Goal: Find specific page/section: Find specific page/section

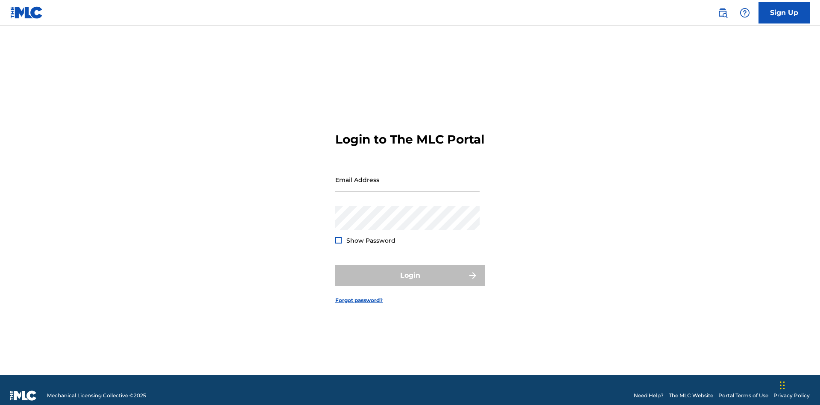
scroll to position [11, 0]
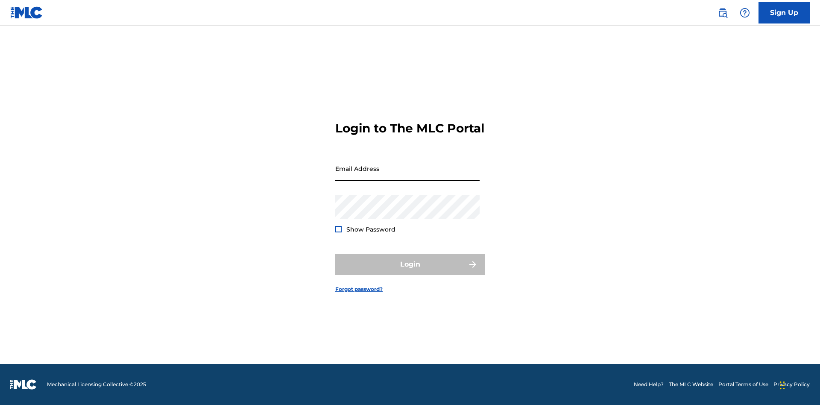
click at [408, 176] on input "Email Address" at bounding box center [407, 168] width 144 height 24
type input "Helena.Songwriter@gmail.com"
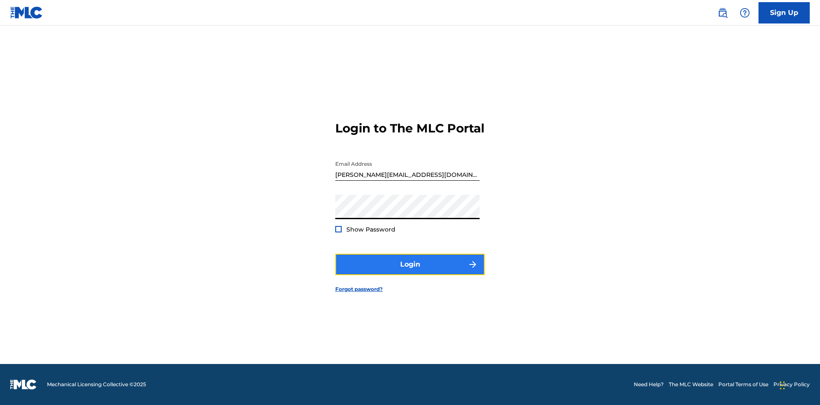
click at [410, 272] on button "Login" at bounding box center [410, 264] width 150 height 21
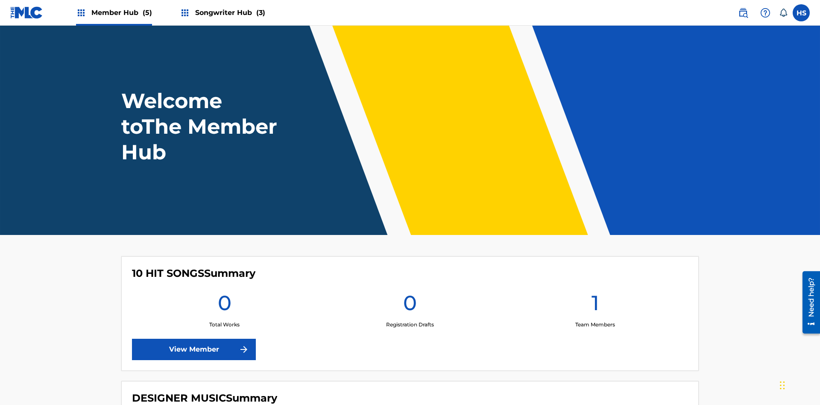
click at [121, 12] on span "Member Hub (5)" at bounding box center [121, 13] width 61 height 10
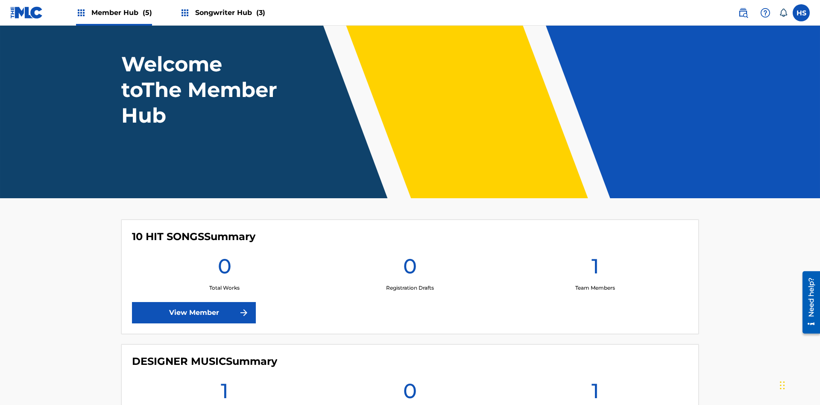
scroll to position [516, 0]
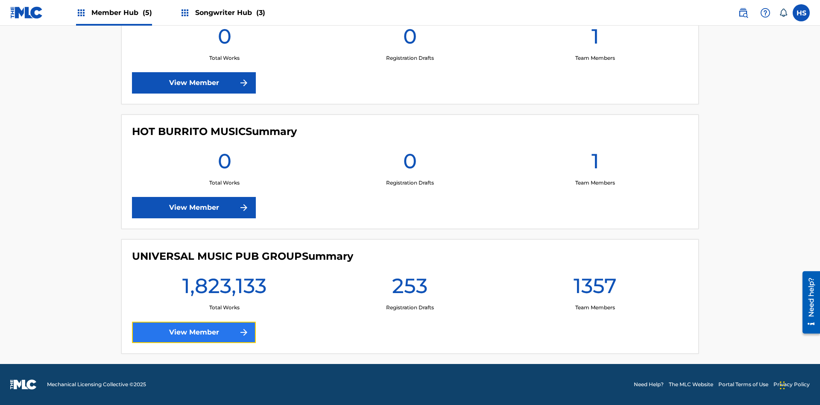
click at [194, 332] on link "View Member" at bounding box center [194, 332] width 124 height 21
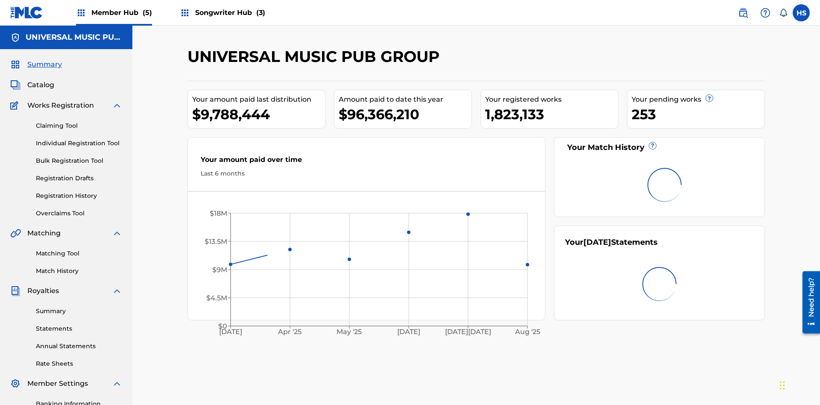
scroll to position [29, 0]
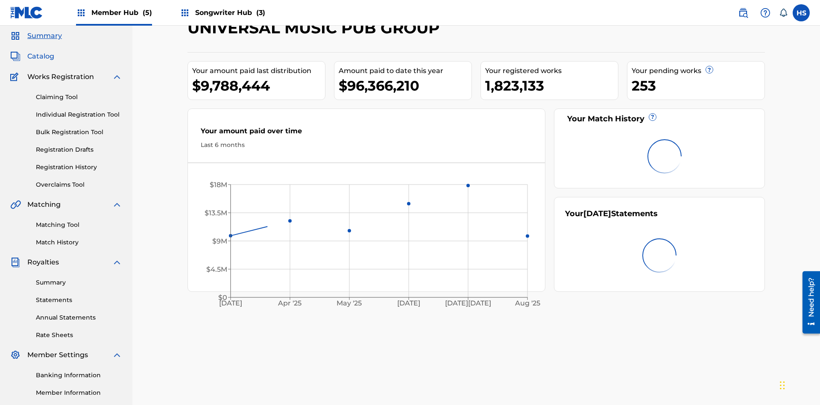
click at [41, 56] on span "Catalog" at bounding box center [40, 56] width 27 height 10
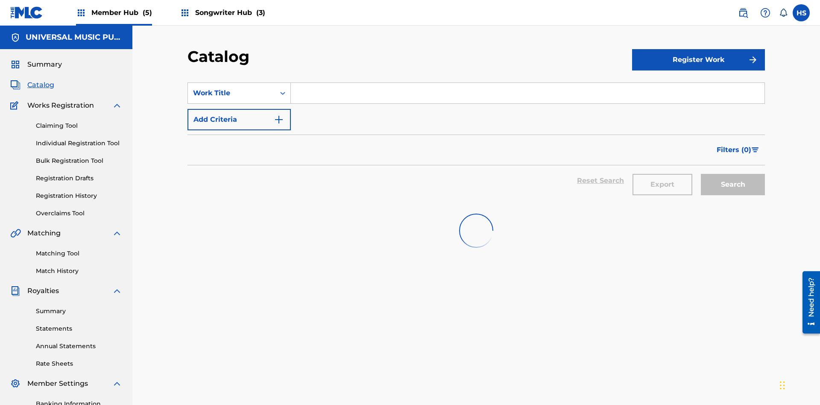
scroll to position [32, 0]
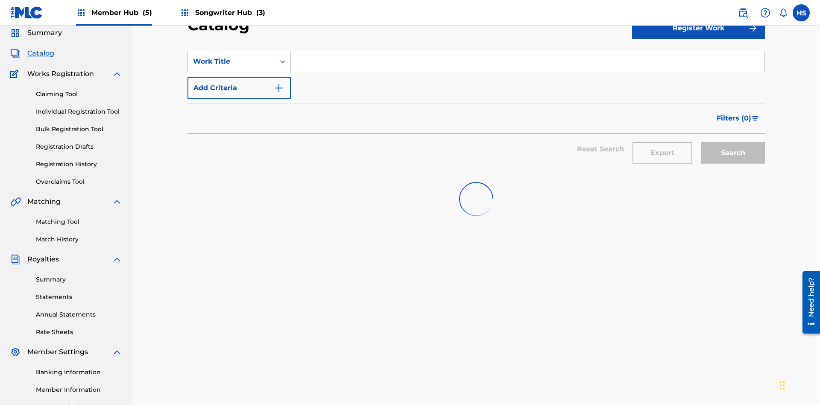
click at [528, 62] on input "Search Form" at bounding box center [528, 61] width 474 height 21
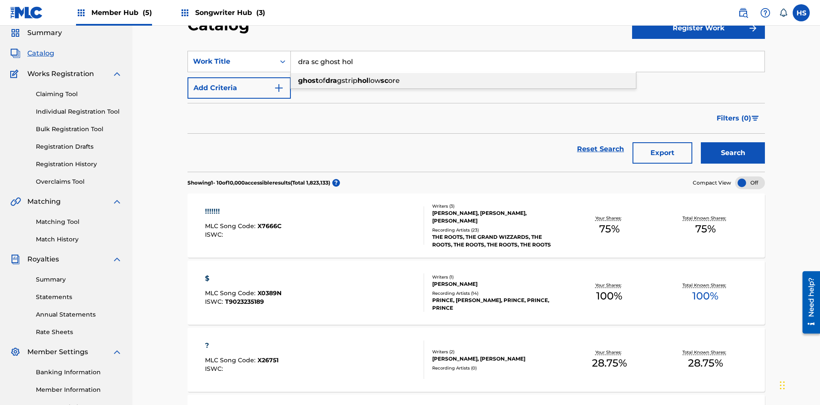
scroll to position [53, 0]
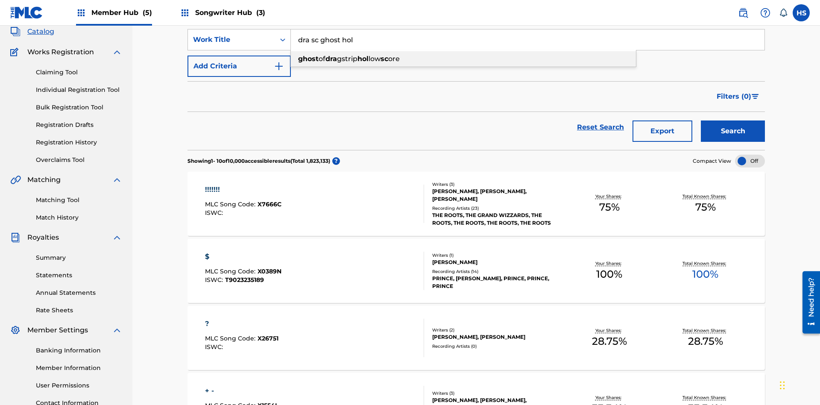
click at [464, 59] on div "ghost of dra gstrip hol low sc ore" at bounding box center [463, 58] width 345 height 15
type input "ghost of dragstrip hollow score"
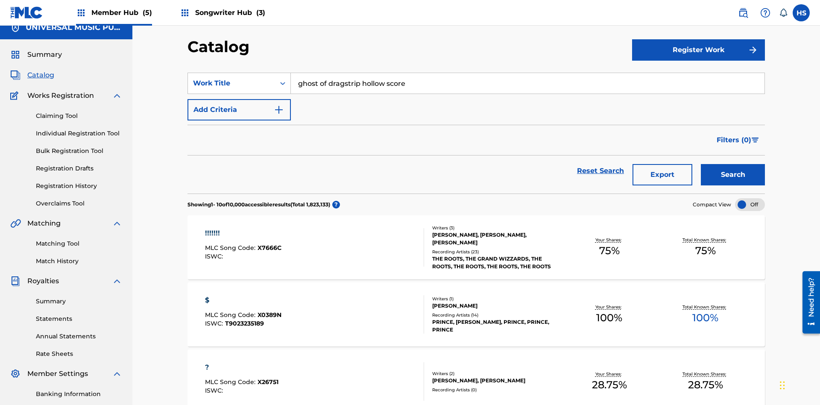
click at [229, 12] on span "Songwriter Hub (3)" at bounding box center [230, 13] width 70 height 10
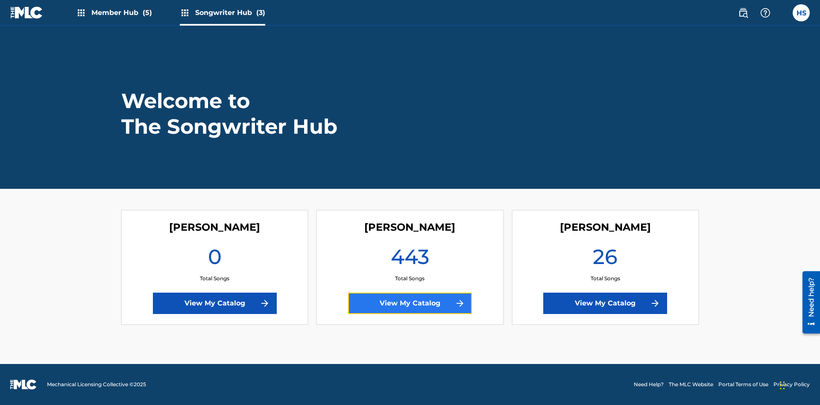
click at [410, 303] on link "View My Catalog" at bounding box center [410, 303] width 124 height 21
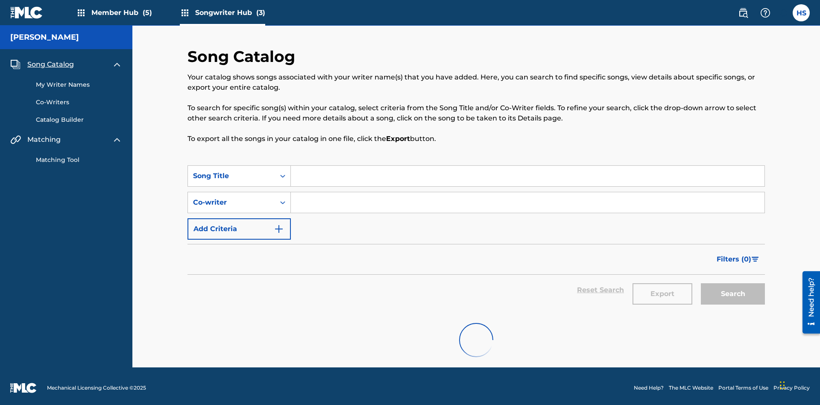
scroll to position [8, 0]
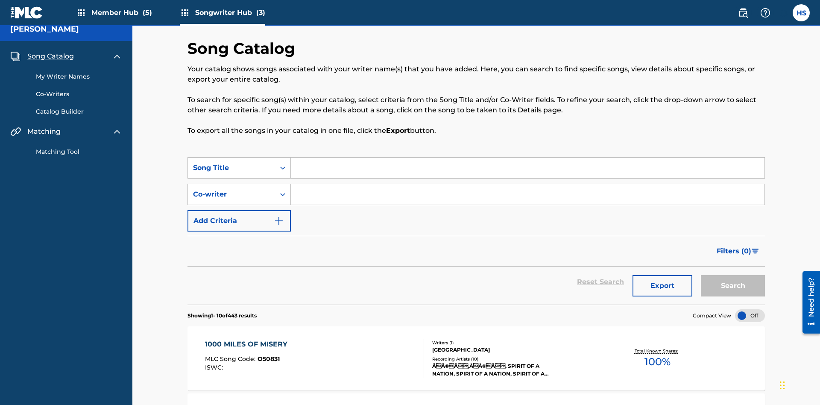
click at [50, 56] on span "Song Catalog" at bounding box center [50, 56] width 47 height 10
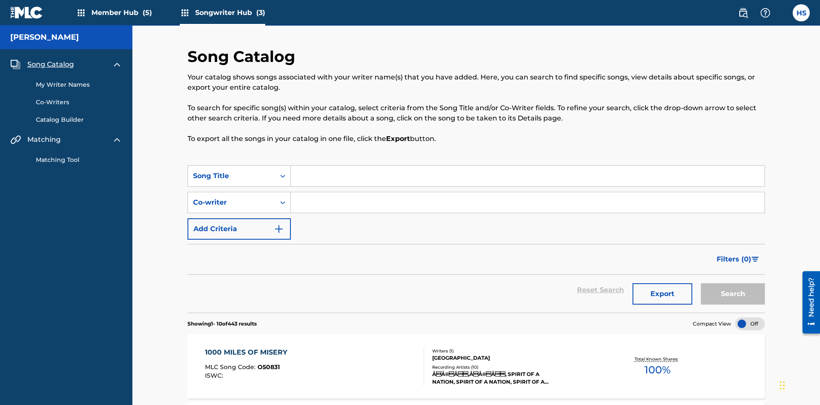
scroll to position [115, 0]
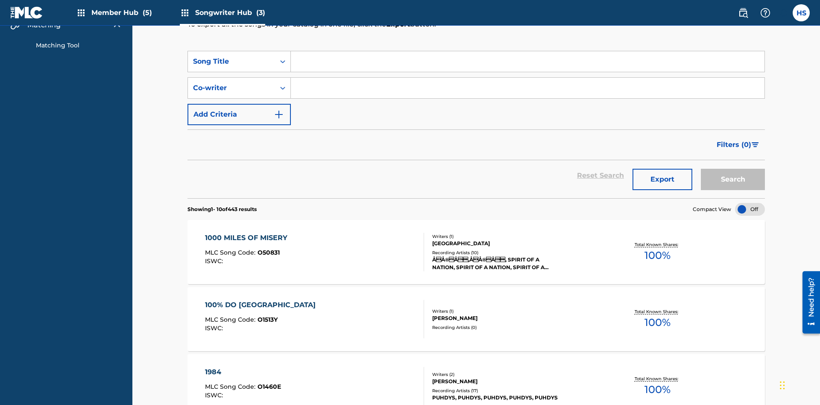
click at [528, 62] on input "Search Form" at bounding box center [528, 61] width 474 height 21
